Goal: Task Accomplishment & Management: Use online tool/utility

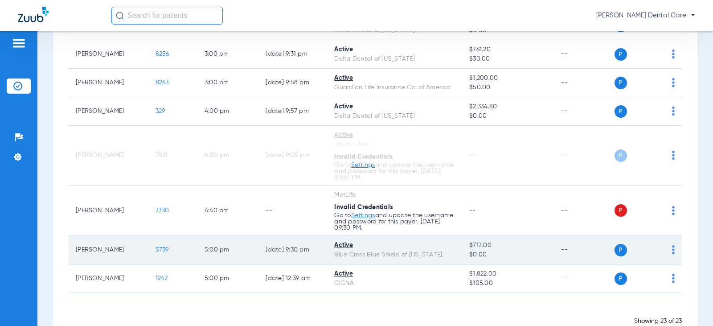
scroll to position [660, 0]
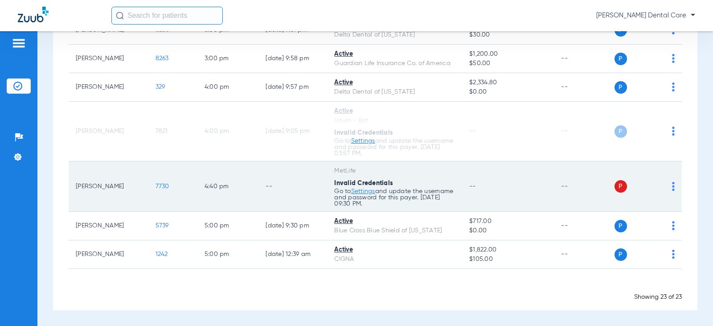
click at [672, 185] on img at bounding box center [673, 186] width 3 height 9
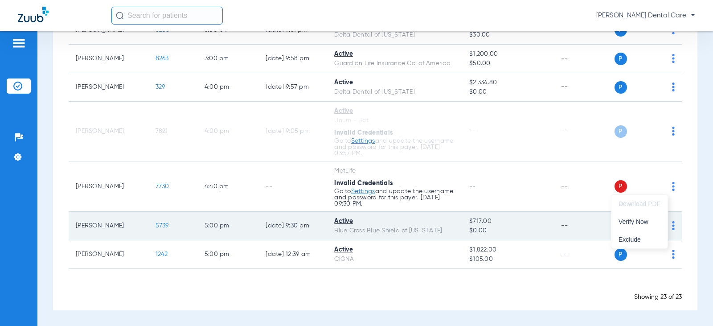
click at [634, 222] on span "Verify Now" at bounding box center [639, 221] width 42 height 6
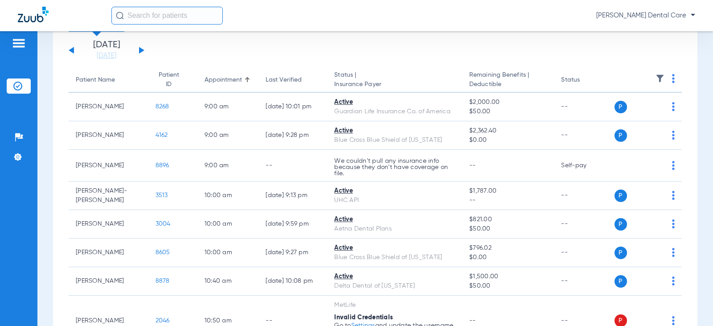
scroll to position [0, 0]
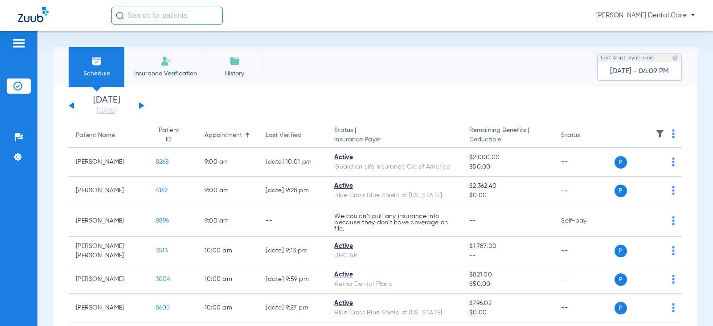
click at [139, 105] on button at bounding box center [141, 105] width 5 height 7
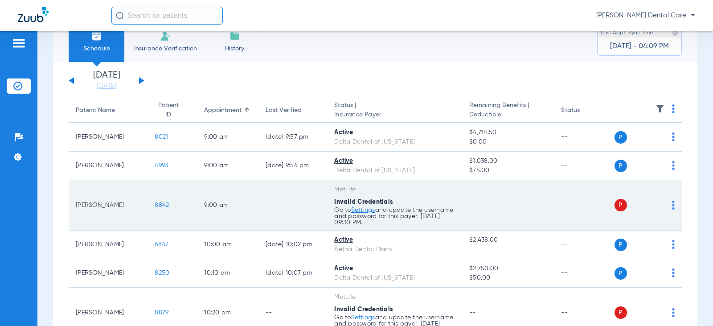
scroll to position [45, 0]
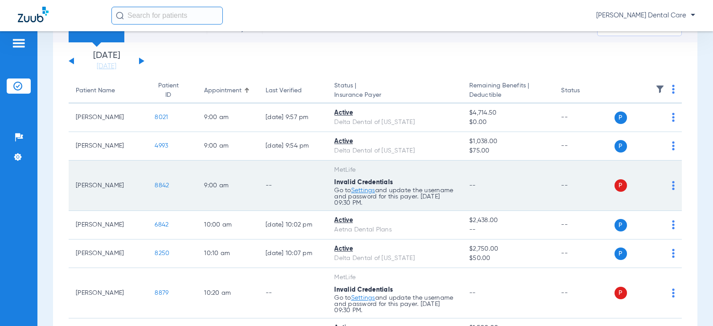
click at [672, 181] on img at bounding box center [673, 185] width 3 height 9
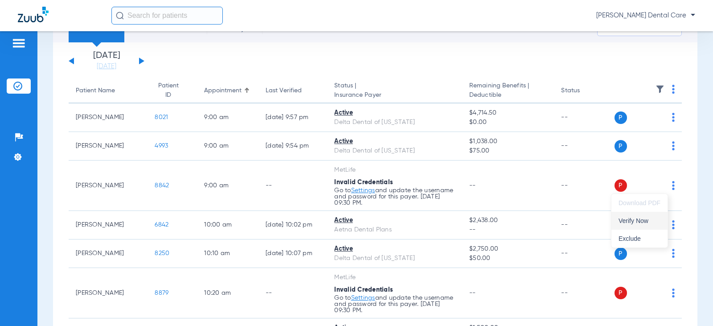
click at [633, 218] on span "Verify Now" at bounding box center [639, 220] width 42 height 6
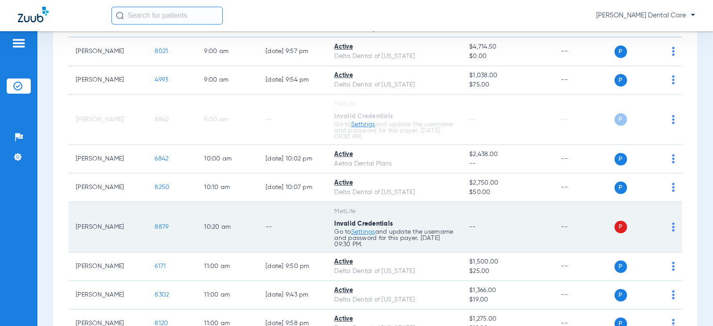
scroll to position [134, 0]
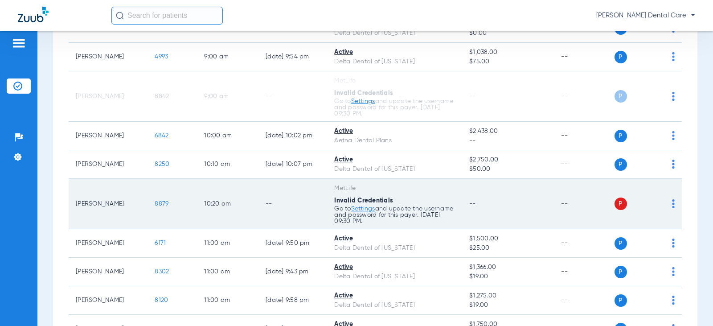
click at [664, 204] on div "P S" at bounding box center [644, 203] width 61 height 12
click at [672, 202] on img at bounding box center [673, 203] width 3 height 9
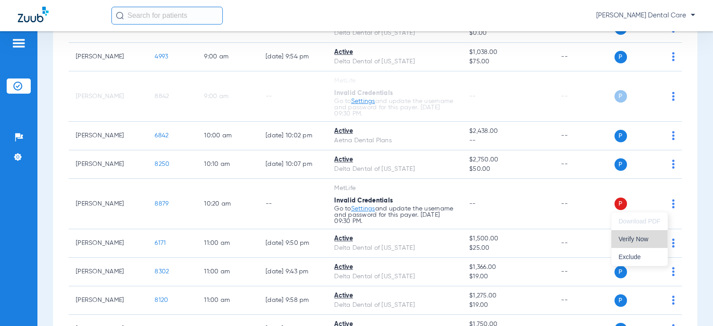
click at [635, 235] on button "Verify Now" at bounding box center [639, 239] width 56 height 18
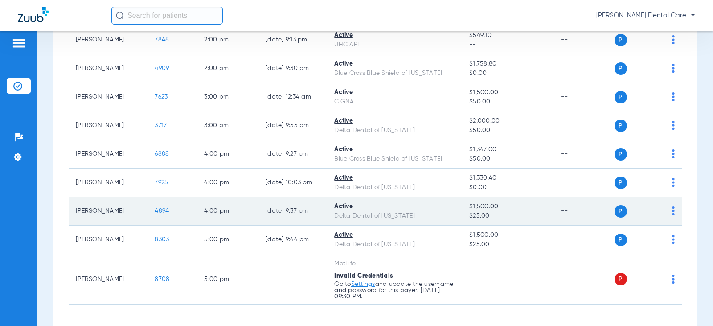
scroll to position [490, 0]
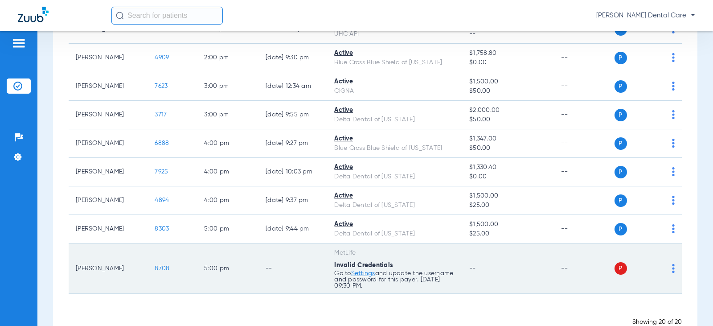
click at [664, 266] on div "P S" at bounding box center [644, 268] width 61 height 12
click at [665, 265] on div "P S" at bounding box center [644, 268] width 61 height 12
click at [672, 264] on img at bounding box center [673, 268] width 3 height 9
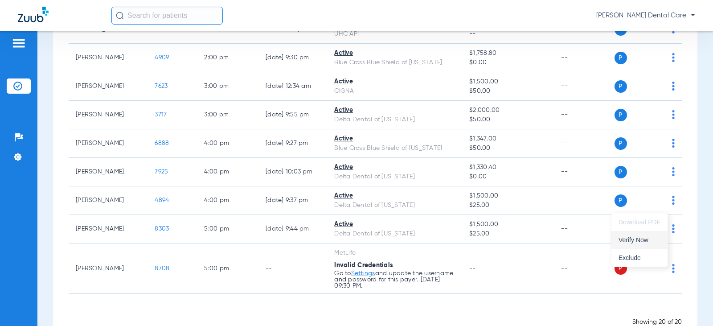
click at [628, 237] on span "Verify Now" at bounding box center [639, 239] width 42 height 6
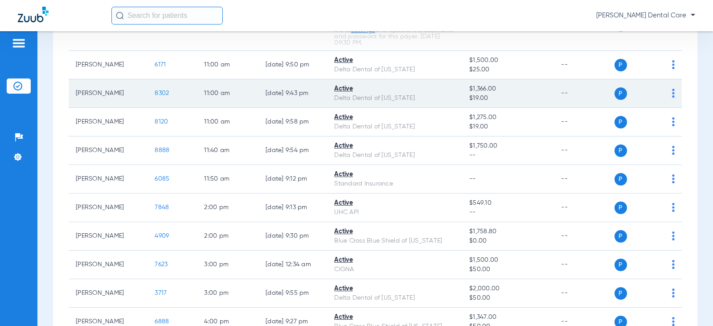
scroll to position [0, 0]
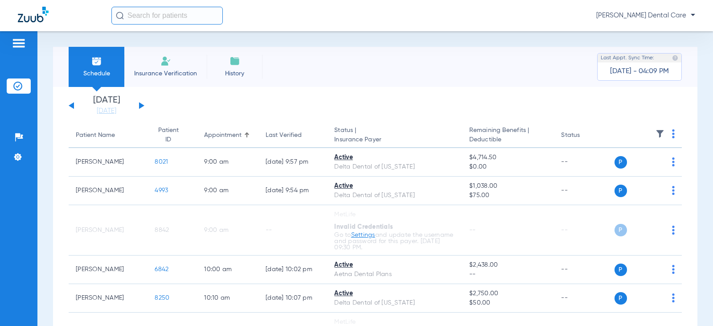
click at [141, 102] on div "[DATE] [DATE] [DATE] [DATE] [DATE] [DATE] [DATE] [DATE] [DATE] [DATE] [DATE] [D…" at bounding box center [107, 106] width 76 height 20
click at [132, 106] on li "[DATE] [DATE]" at bounding box center [106, 106] width 53 height 20
click at [137, 103] on div "[DATE] [DATE] [DATE] [DATE] [DATE] [DATE] [DATE] [DATE] [DATE] [DATE] [DATE] [D…" at bounding box center [107, 106] width 76 height 20
click at [140, 103] on button at bounding box center [141, 105] width 5 height 7
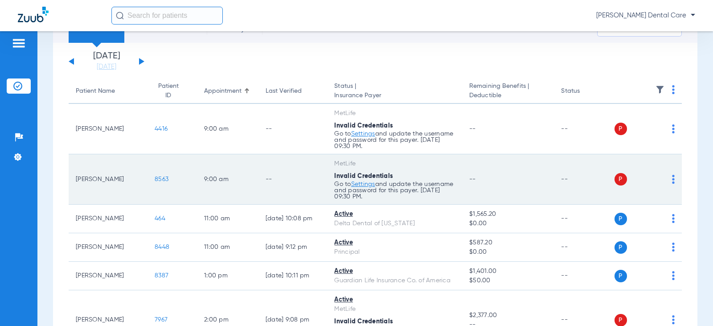
scroll to position [45, 0]
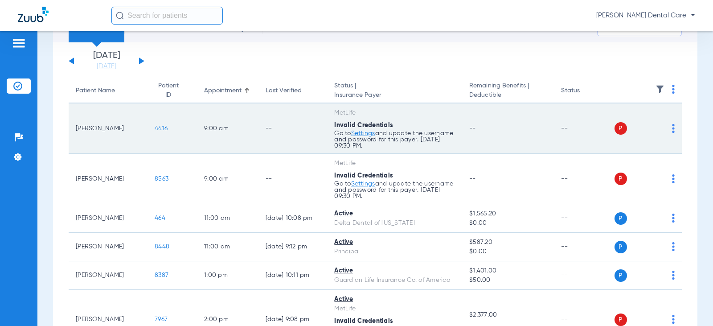
click at [672, 126] on img at bounding box center [673, 128] width 3 height 9
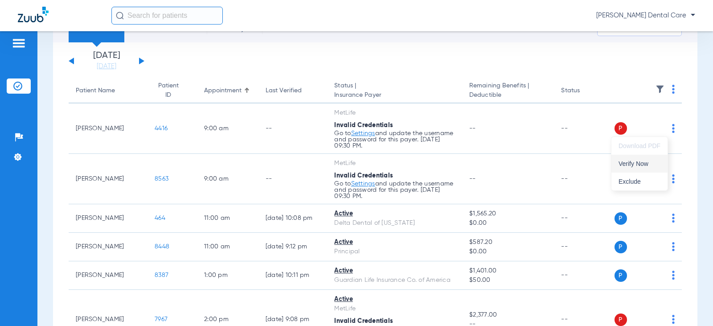
click at [650, 160] on button "Verify Now" at bounding box center [639, 164] width 56 height 18
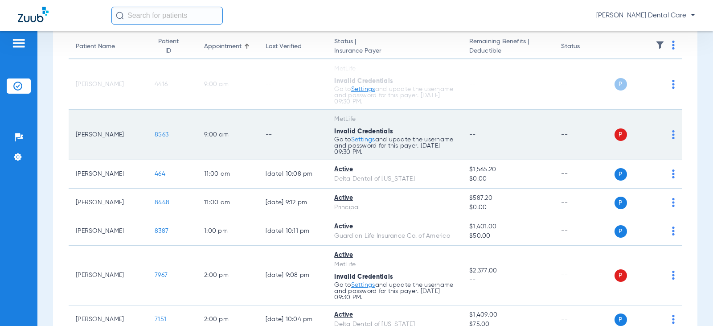
scroll to position [89, 0]
click at [664, 130] on div "P S" at bounding box center [644, 134] width 61 height 12
click at [672, 132] on img at bounding box center [673, 134] width 3 height 9
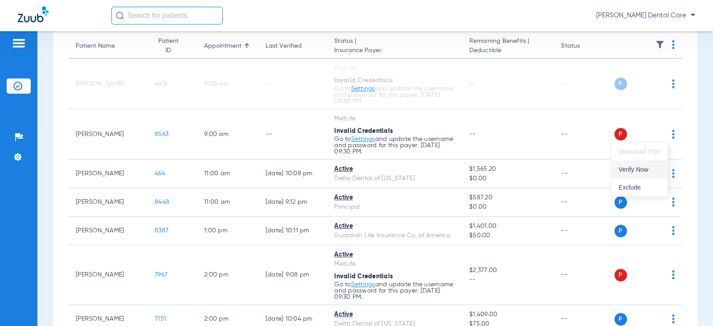
click at [647, 171] on span "Verify Now" at bounding box center [639, 169] width 42 height 6
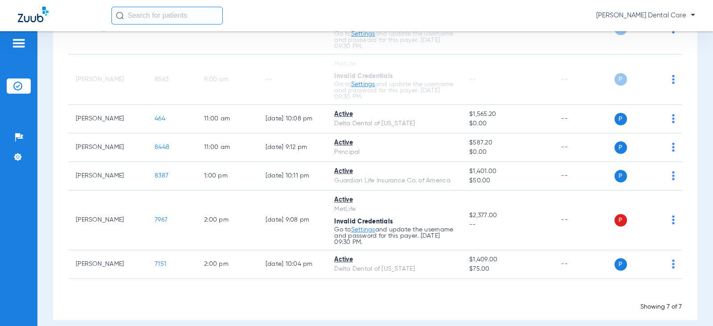
scroll to position [154, 0]
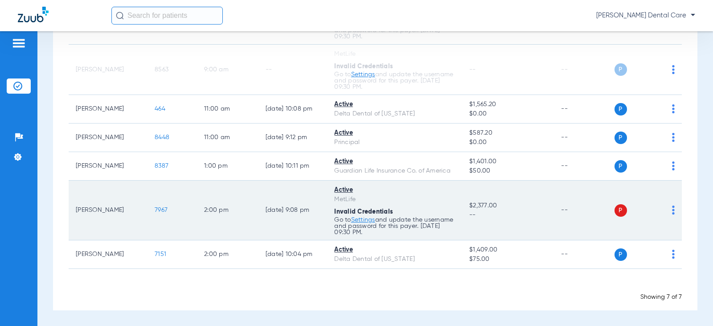
click at [668, 210] on td "P S" at bounding box center [648, 210] width 68 height 60
click at [672, 212] on img at bounding box center [673, 209] width 3 height 9
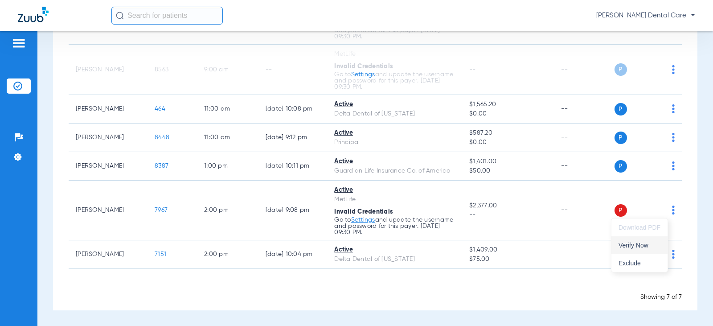
click at [631, 244] on span "Verify Now" at bounding box center [639, 245] width 42 height 6
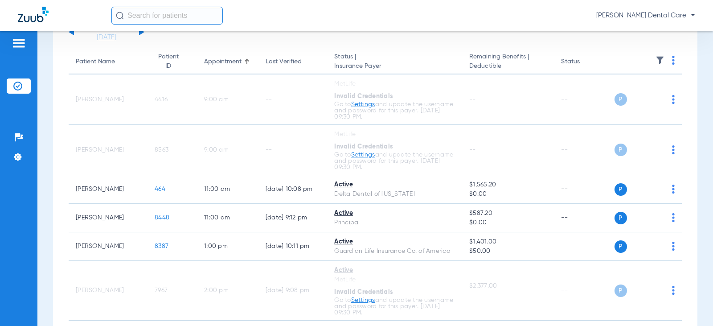
scroll to position [0, 0]
